Goal: Task Accomplishment & Management: Use online tool/utility

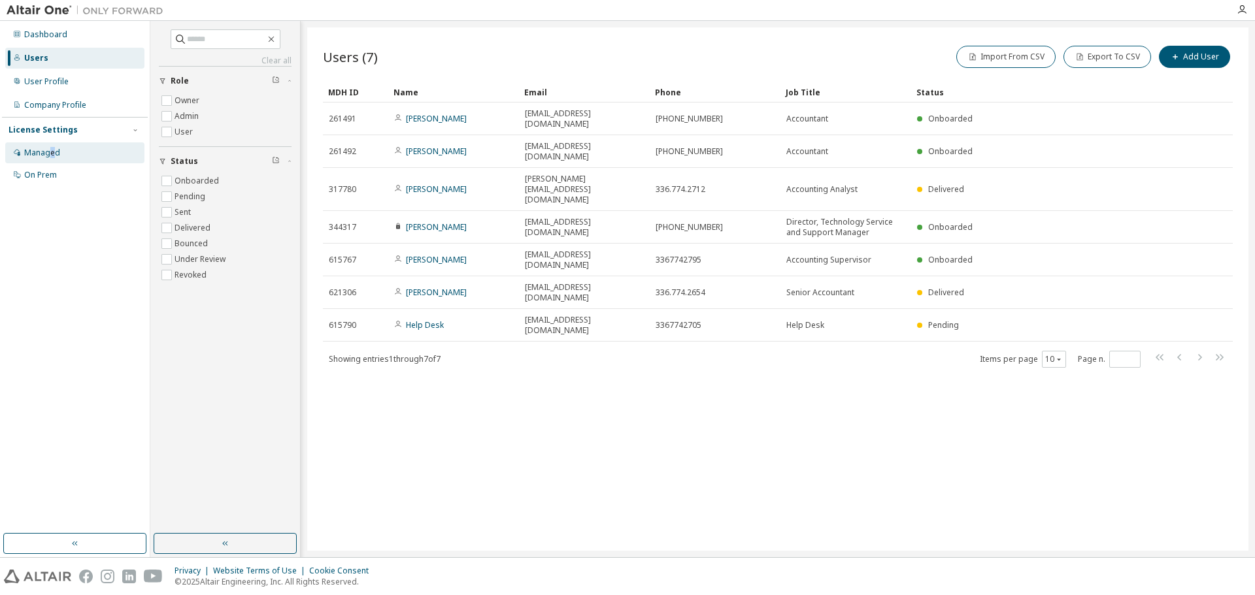
click at [53, 150] on div "Managed" at bounding box center [42, 153] width 36 height 10
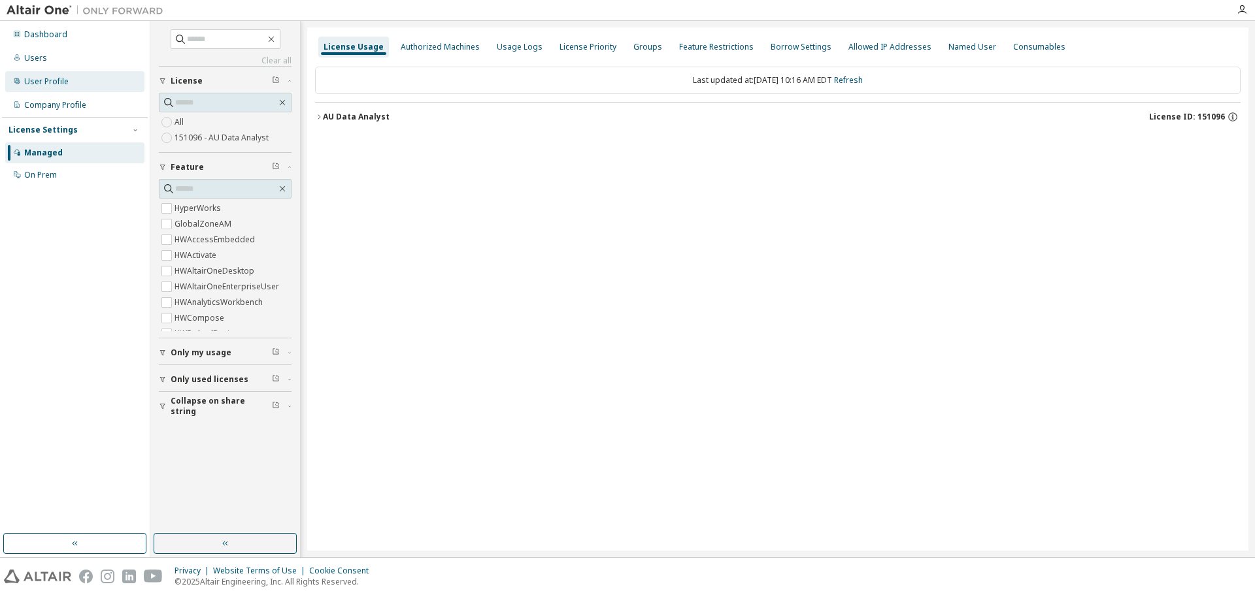
click at [67, 87] on div "User Profile" at bounding box center [74, 81] width 139 height 21
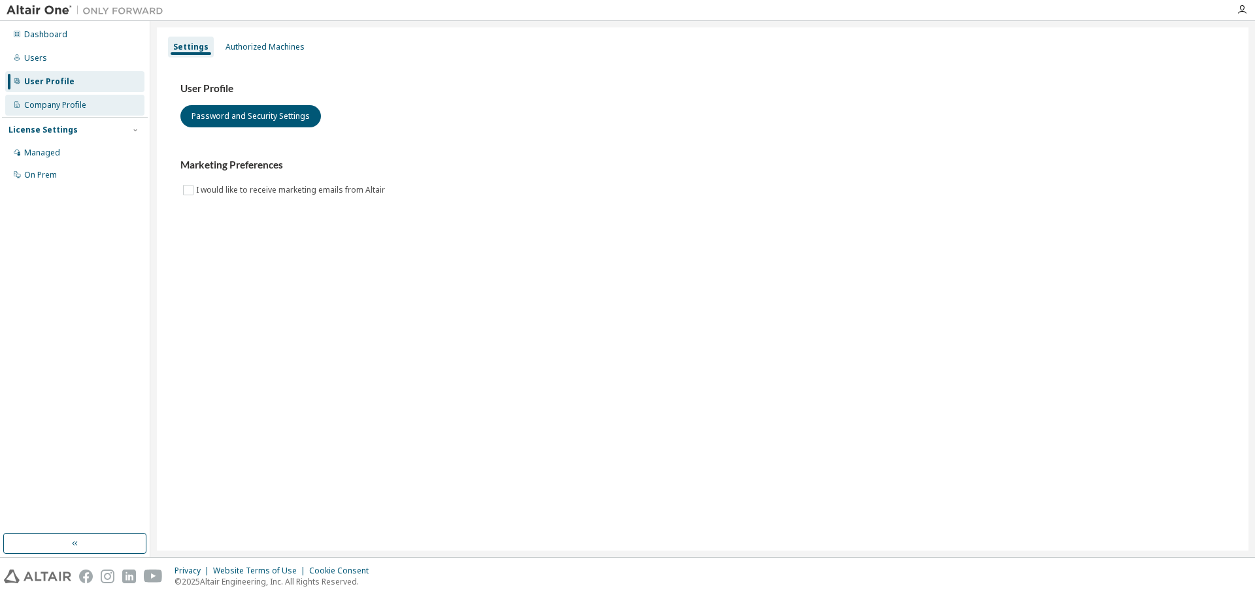
click at [68, 108] on div "Company Profile" at bounding box center [55, 105] width 62 height 10
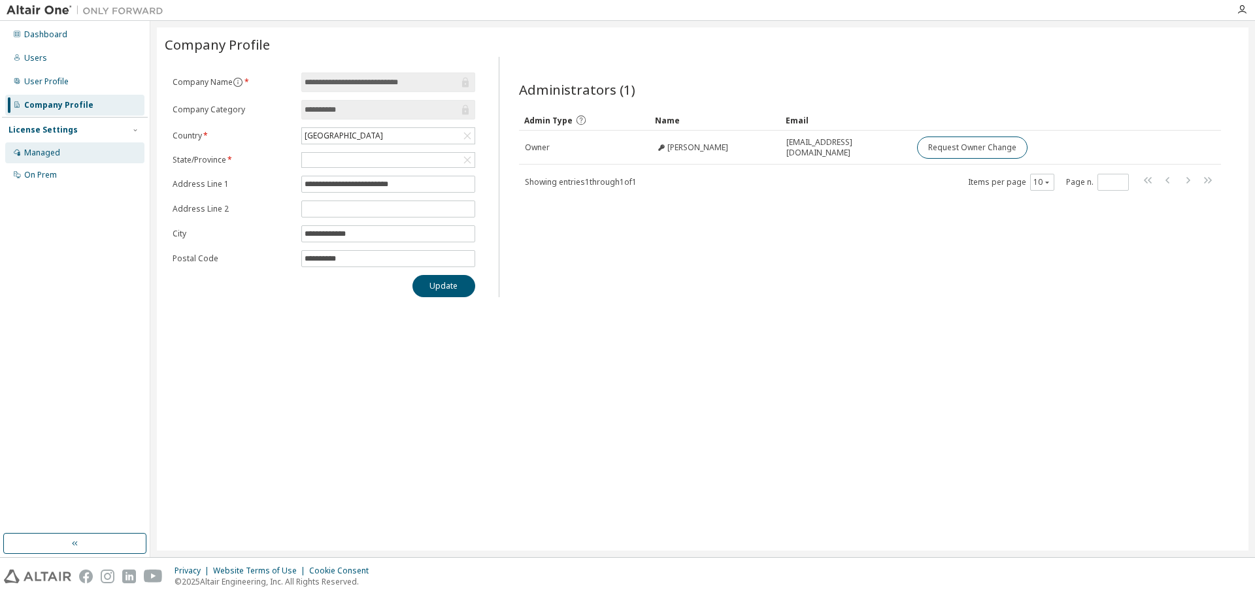
click at [60, 155] on div "Managed" at bounding box center [74, 152] width 139 height 21
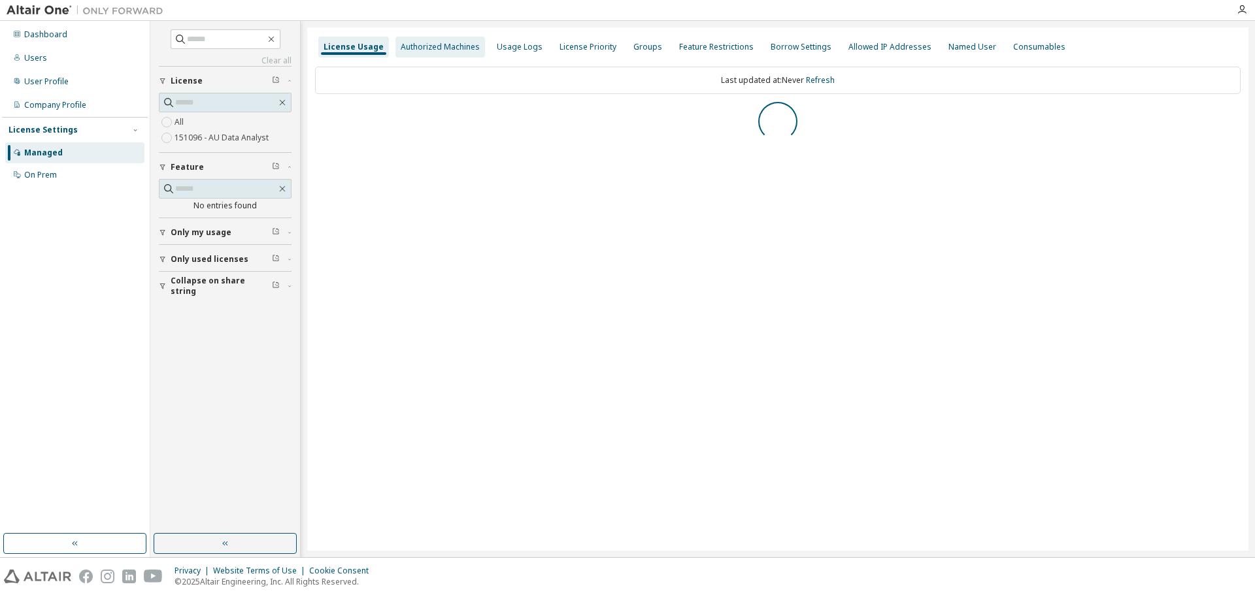
click at [448, 46] on div "Authorized Machines" at bounding box center [440, 47] width 79 height 10
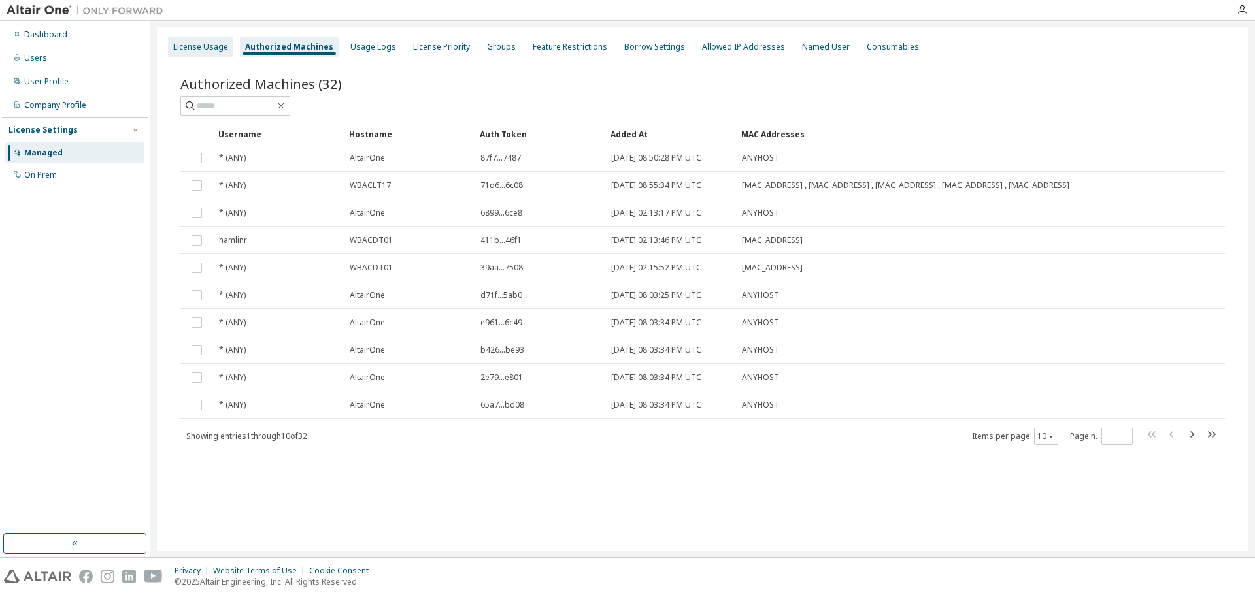
click at [203, 44] on div "License Usage" at bounding box center [200, 47] width 55 height 10
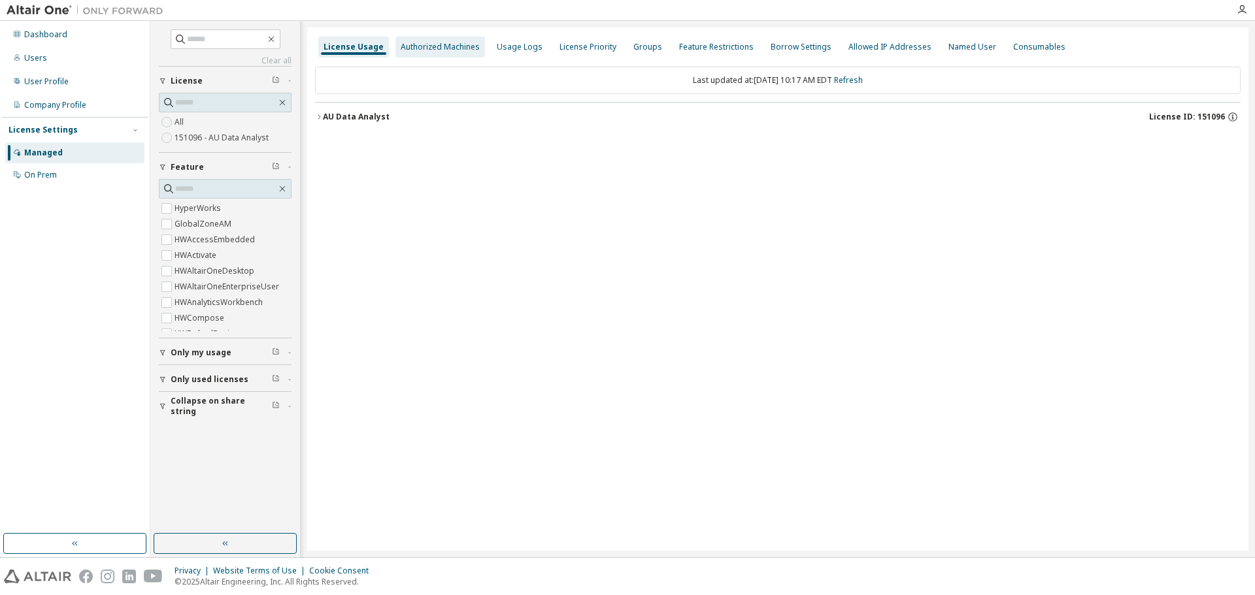
click at [431, 48] on div "Authorized Machines" at bounding box center [440, 47] width 79 height 10
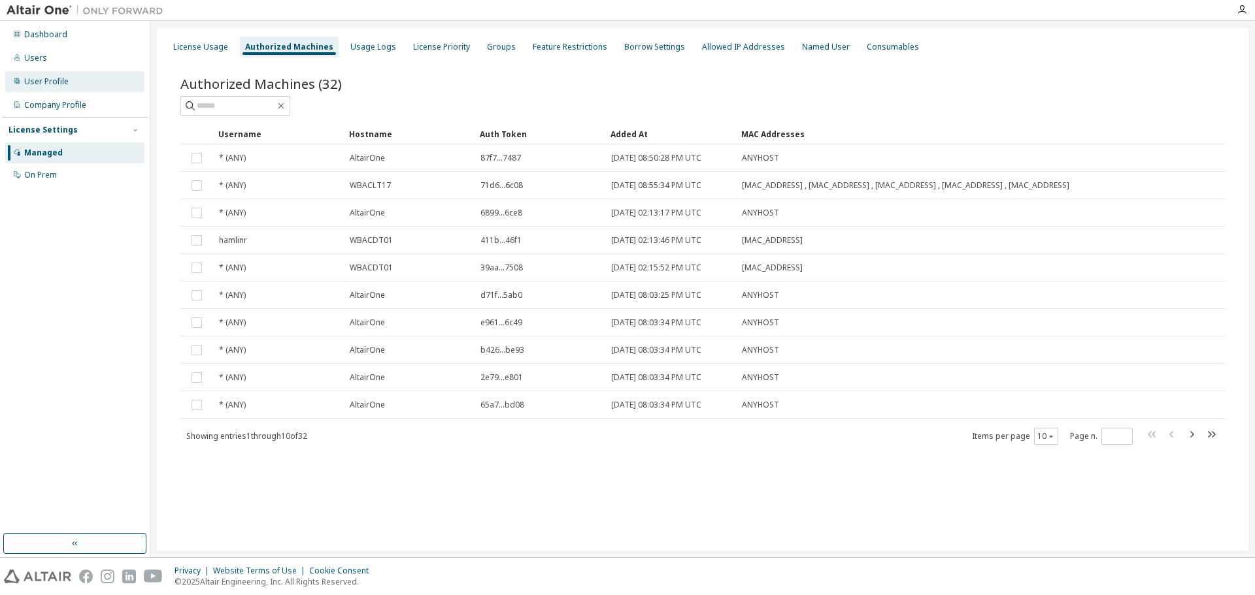
click at [61, 85] on div "User Profile" at bounding box center [46, 81] width 44 height 10
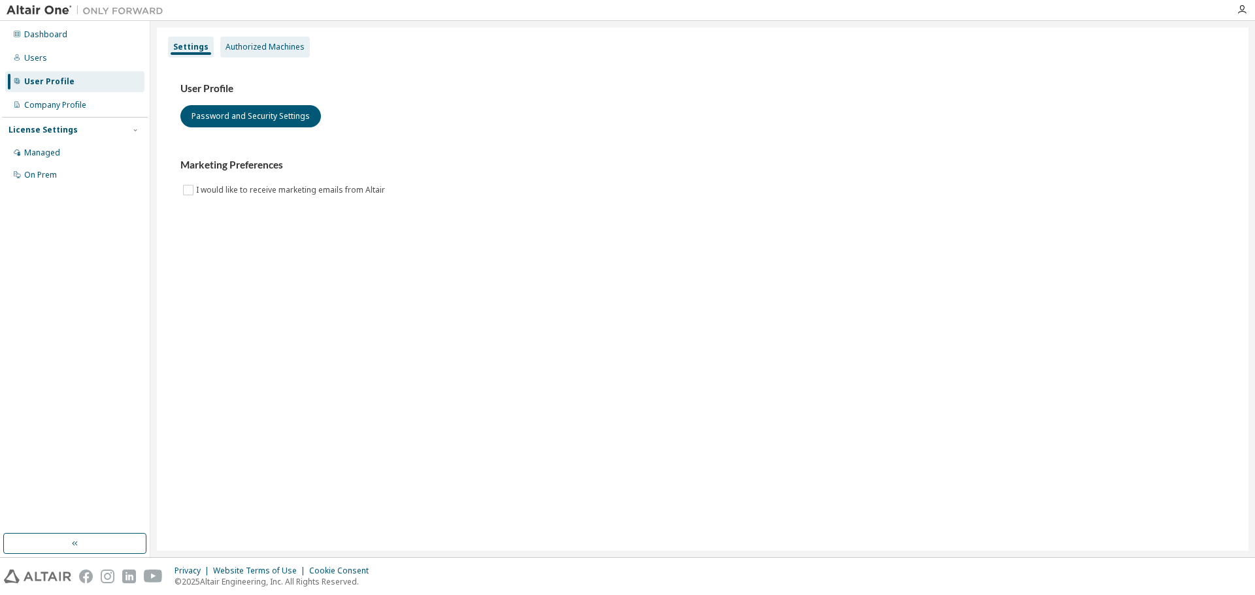
click at [256, 50] on div "Authorized Machines" at bounding box center [264, 47] width 79 height 10
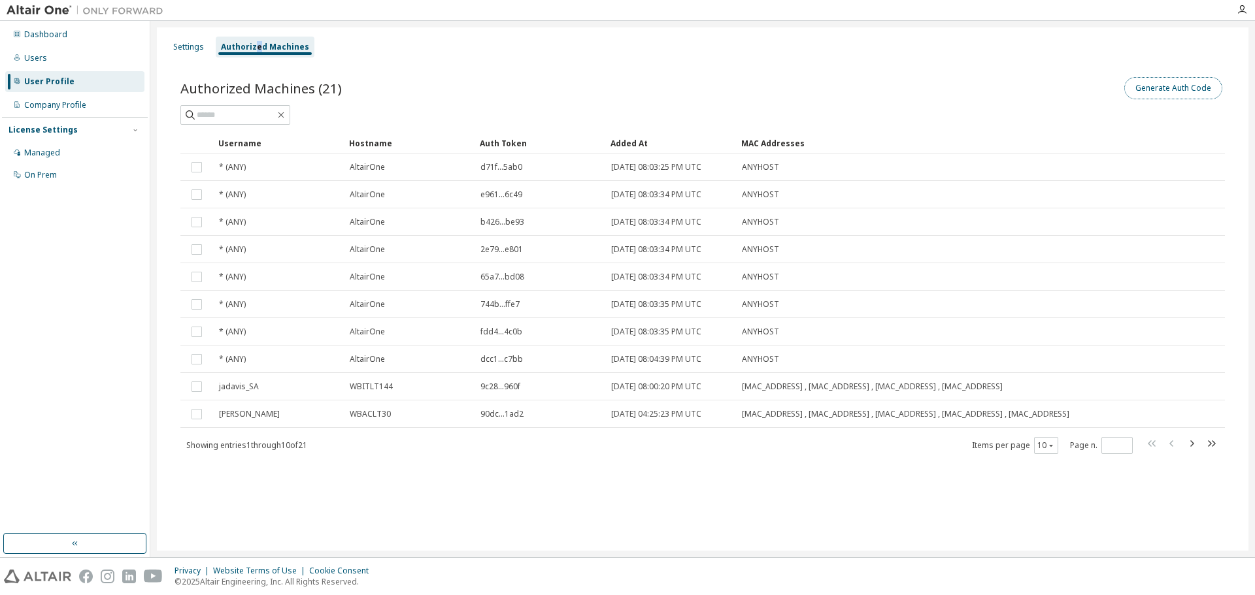
click at [1193, 87] on button "Generate Auth Code" at bounding box center [1173, 88] width 98 height 22
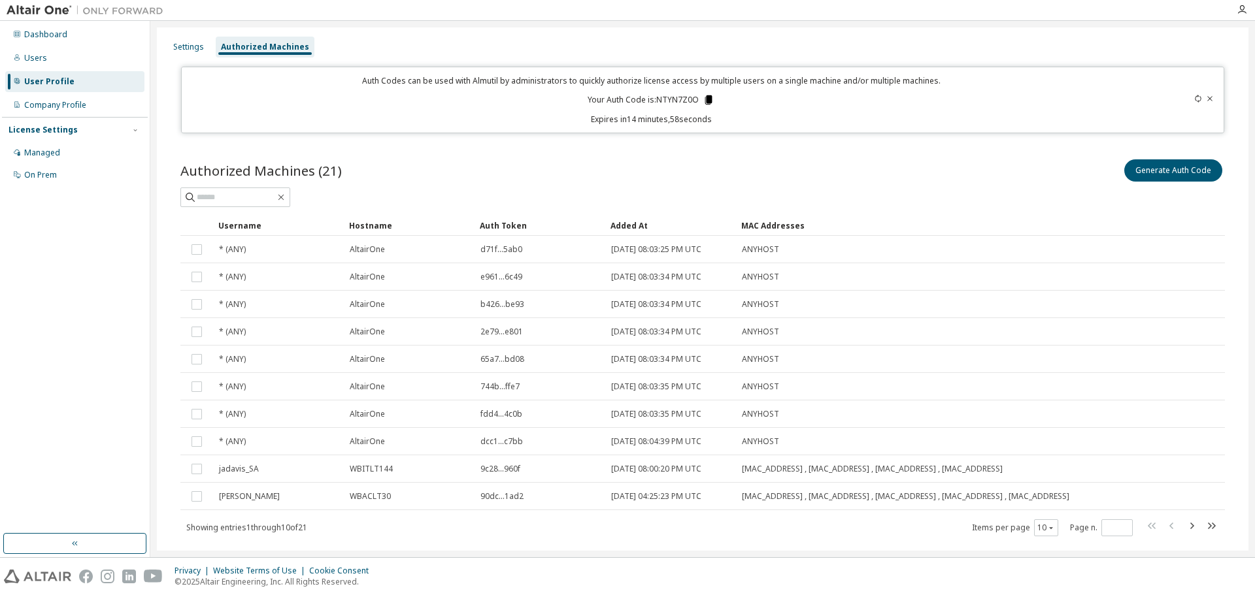
click at [705, 97] on icon at bounding box center [708, 99] width 7 height 9
